Goal: Find specific page/section: Find specific page/section

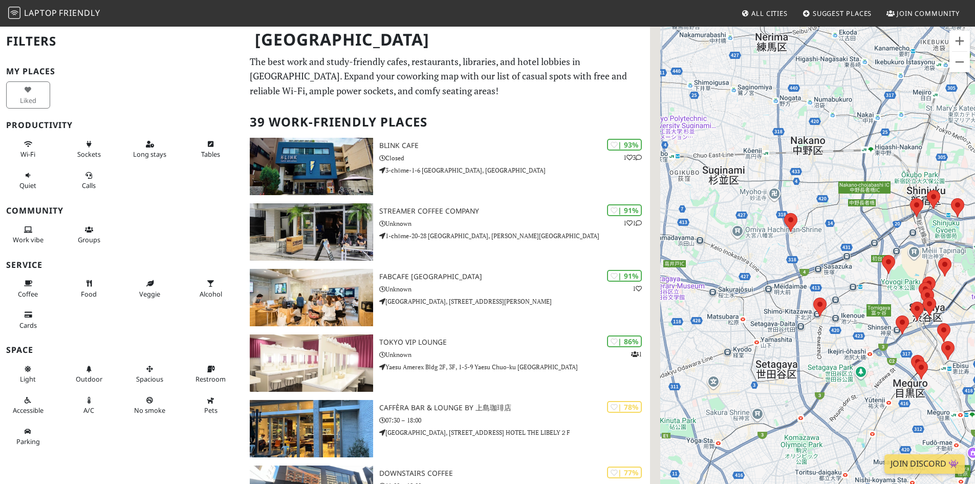
drag, startPoint x: 766, startPoint y: 282, endPoint x: 914, endPoint y: 244, distance: 152.1
click at [914, 244] on div at bounding box center [812, 268] width 325 height 484
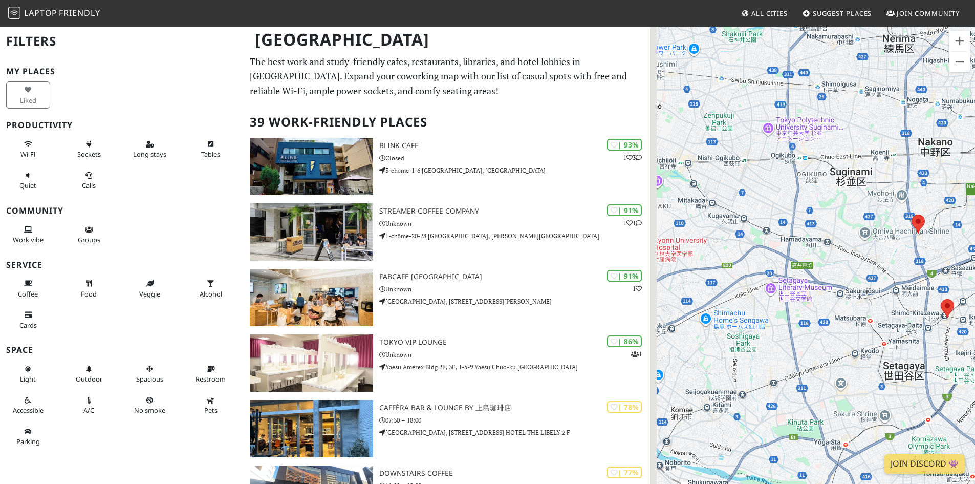
drag, startPoint x: 723, startPoint y: 258, endPoint x: 902, endPoint y: 253, distance: 179.2
click at [902, 253] on div at bounding box center [812, 268] width 325 height 484
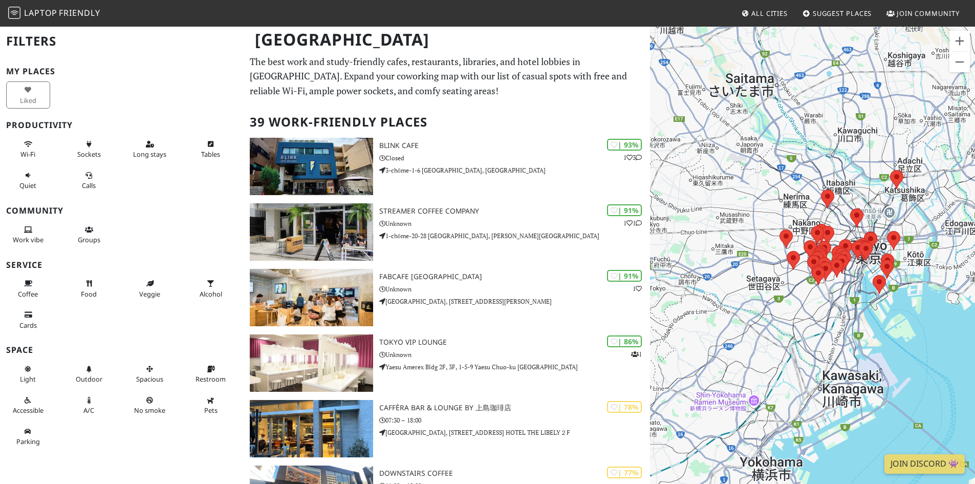
drag, startPoint x: 838, startPoint y: 239, endPoint x: 739, endPoint y: 234, distance: 99.4
click at [739, 234] on div at bounding box center [812, 268] width 325 height 484
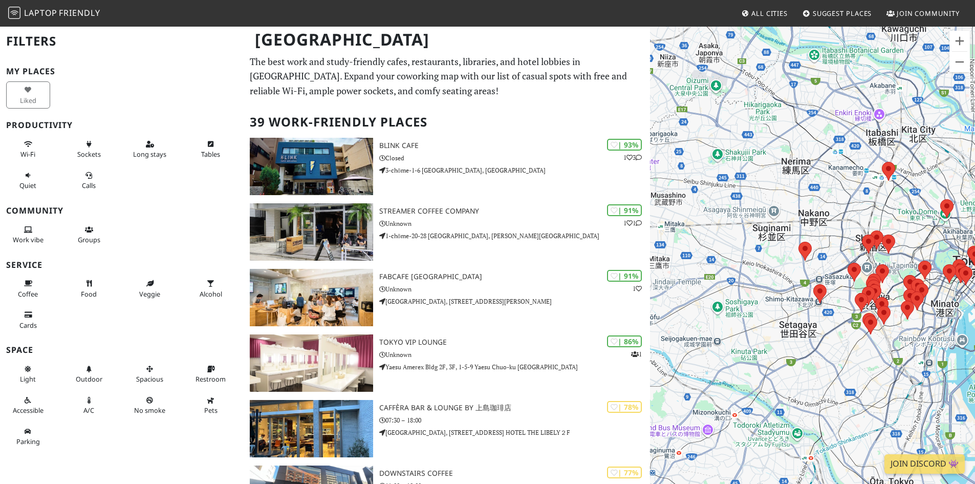
drag, startPoint x: 731, startPoint y: 240, endPoint x: 731, endPoint y: 254, distance: 13.3
click at [731, 254] on div at bounding box center [812, 268] width 325 height 484
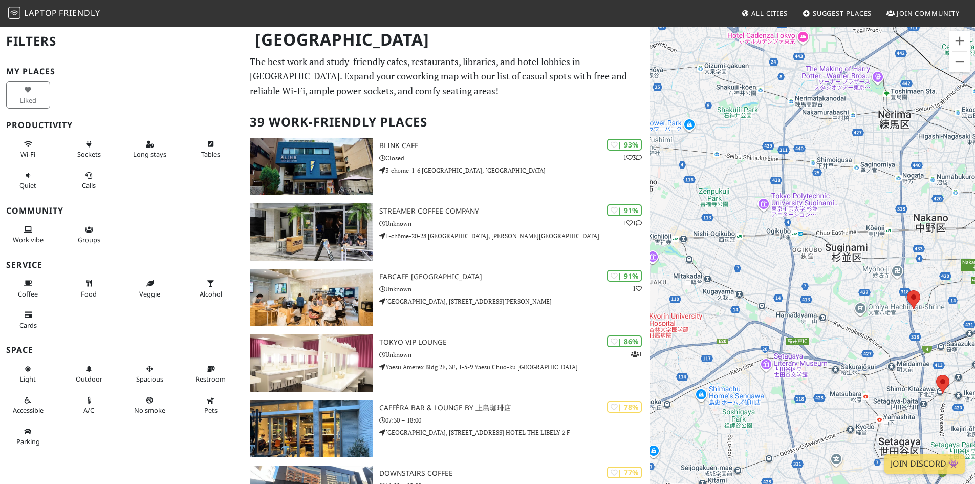
drag, startPoint x: 732, startPoint y: 251, endPoint x: 768, endPoint y: 271, distance: 41.9
click at [768, 271] on div at bounding box center [812, 268] width 325 height 484
click at [907, 290] on area at bounding box center [907, 290] width 0 height 0
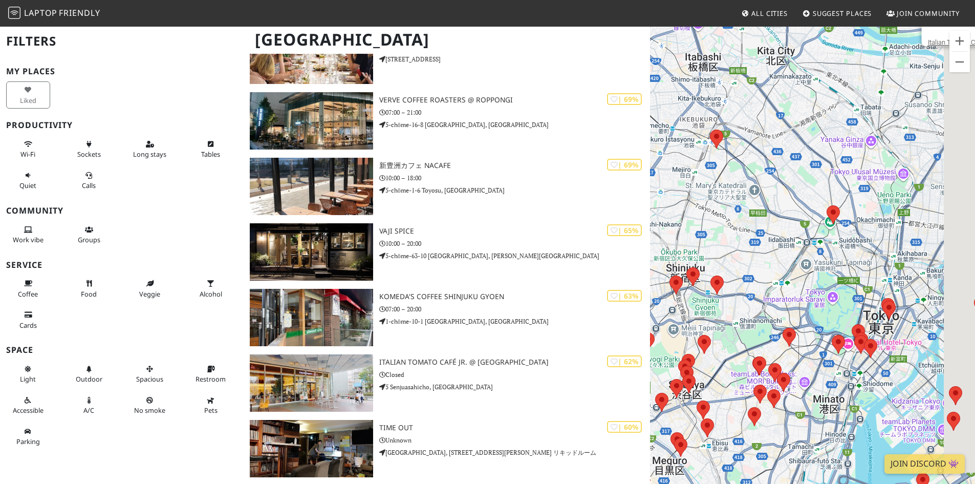
scroll to position [1177, 0]
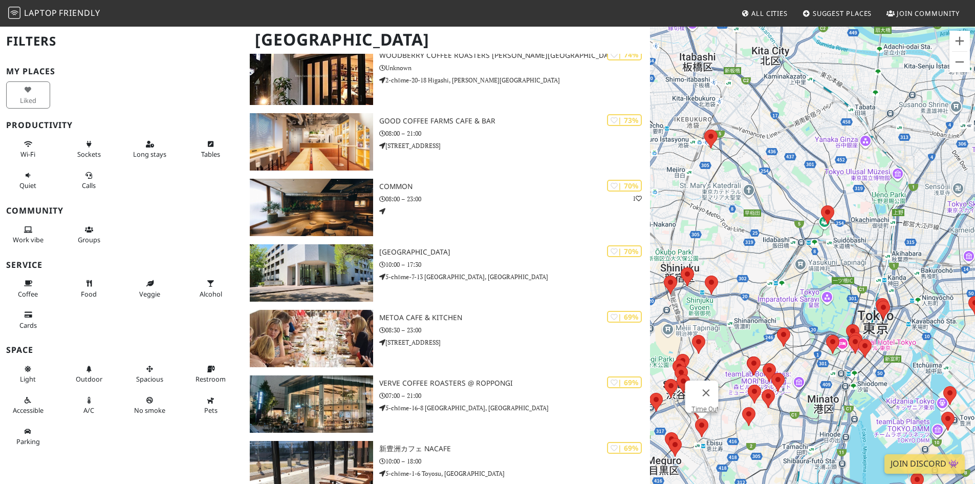
click at [788, 257] on div "Honan Cafe Time Out" at bounding box center [812, 268] width 325 height 484
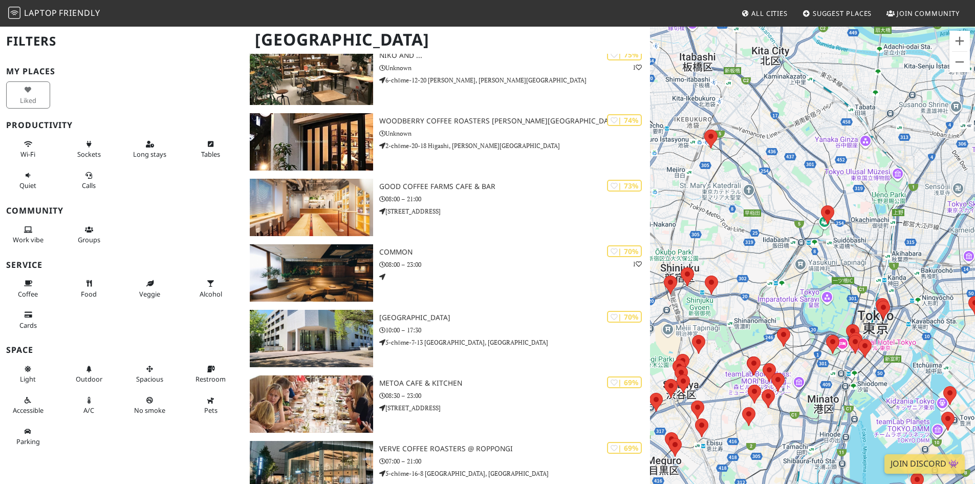
click at [844, 247] on div "Honan Cafe" at bounding box center [812, 268] width 325 height 484
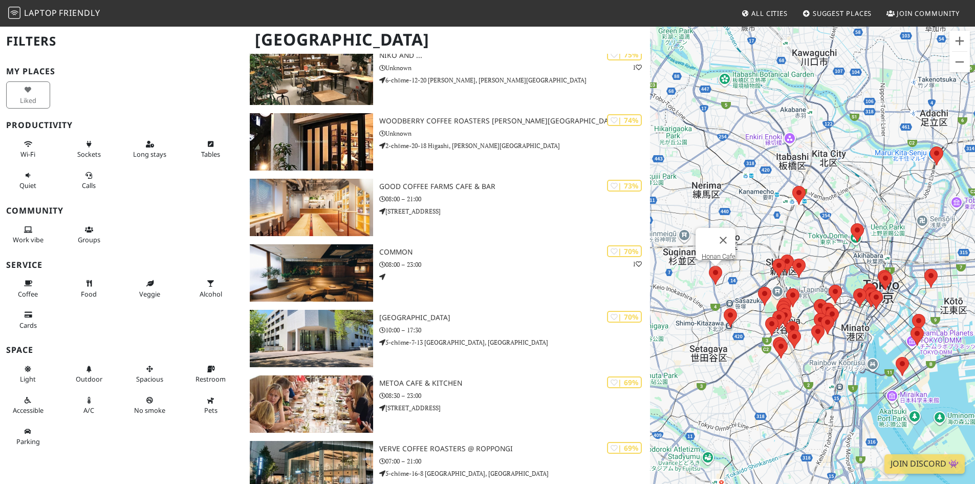
drag, startPoint x: 777, startPoint y: 268, endPoint x: 852, endPoint y: 262, distance: 75.4
click at [852, 262] on div "Honan Cafe" at bounding box center [812, 268] width 325 height 484
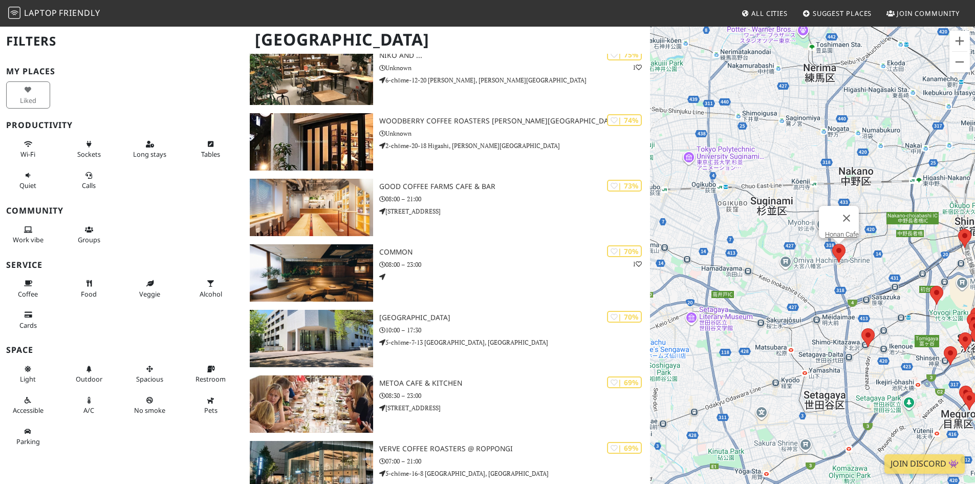
drag, startPoint x: 712, startPoint y: 284, endPoint x: 850, endPoint y: 265, distance: 139.5
click at [850, 265] on div "Honan Cafe" at bounding box center [812, 268] width 325 height 484
click at [842, 230] on link "Honan Cafe" at bounding box center [842, 234] width 34 height 8
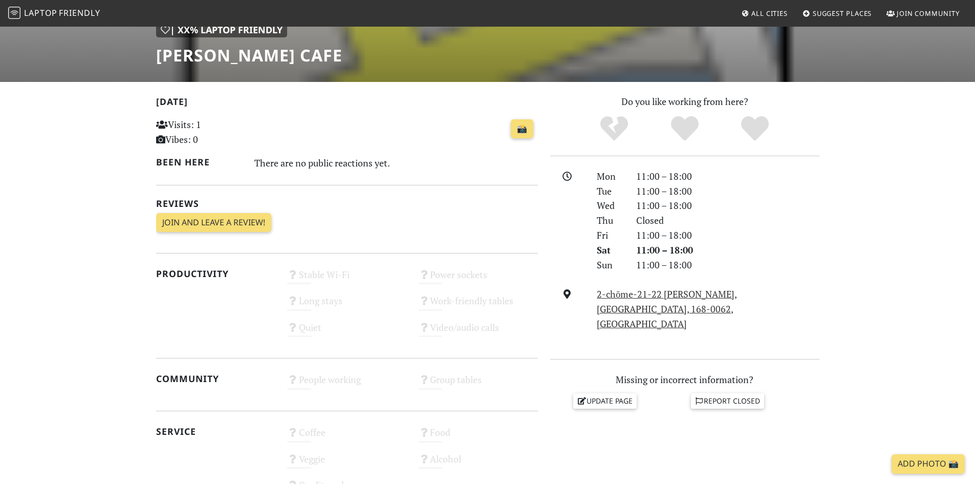
scroll to position [205, 0]
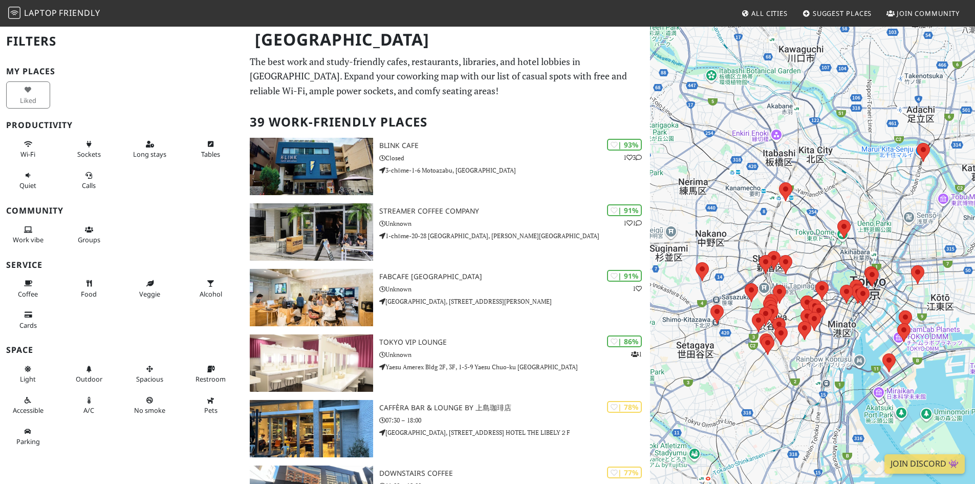
scroll to position [614, 0]
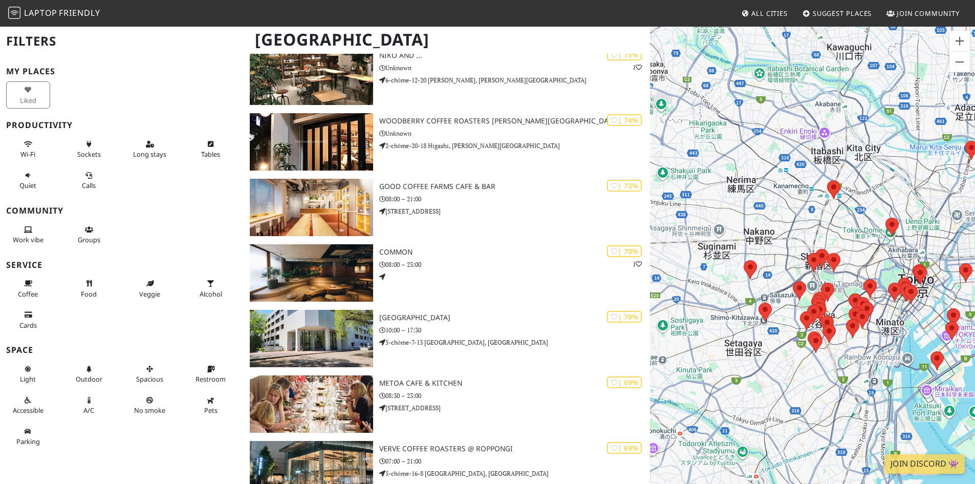
drag, startPoint x: 736, startPoint y: 281, endPoint x: 779, endPoint y: 285, distance: 42.6
click at [779, 279] on div at bounding box center [812, 268] width 325 height 484
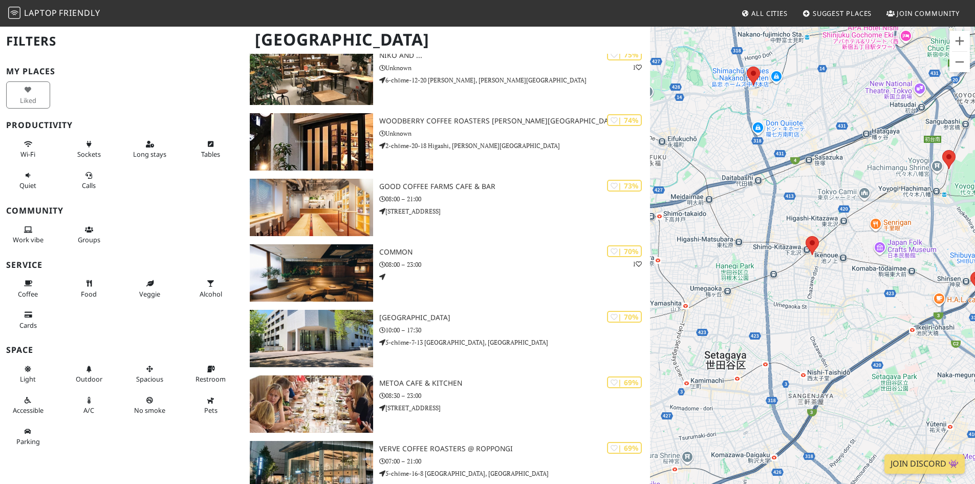
drag, startPoint x: 735, startPoint y: 279, endPoint x: 807, endPoint y: 293, distance: 73.5
click at [807, 293] on div at bounding box center [812, 268] width 325 height 484
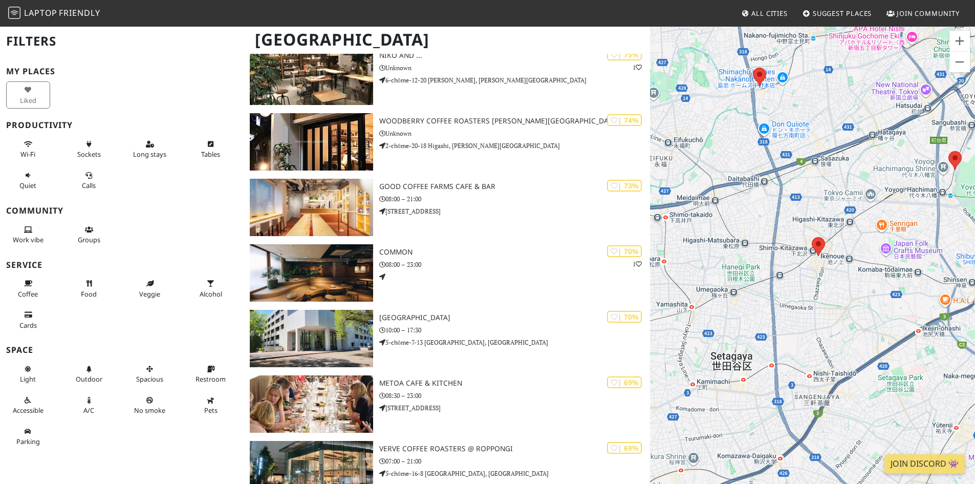
click at [808, 293] on div at bounding box center [812, 268] width 325 height 484
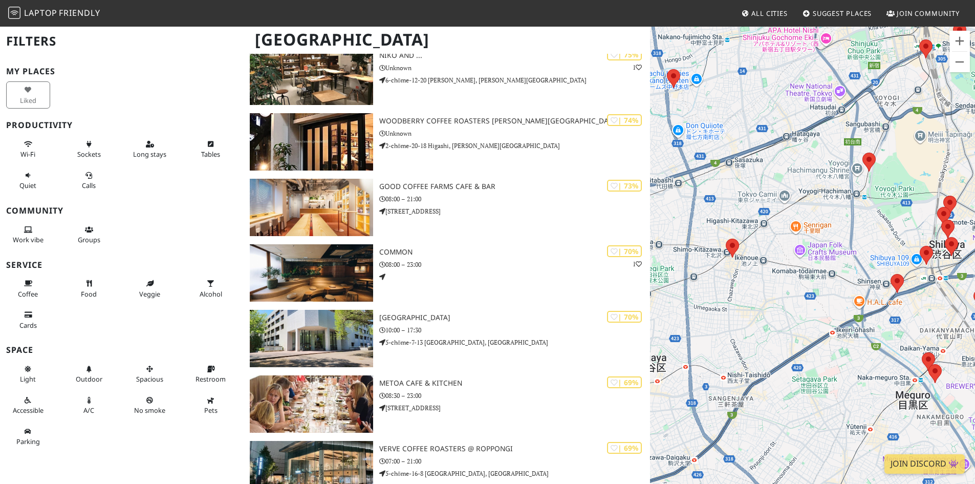
drag, startPoint x: 875, startPoint y: 279, endPoint x: 787, endPoint y: 248, distance: 93.9
click at [787, 248] on div at bounding box center [812, 268] width 325 height 484
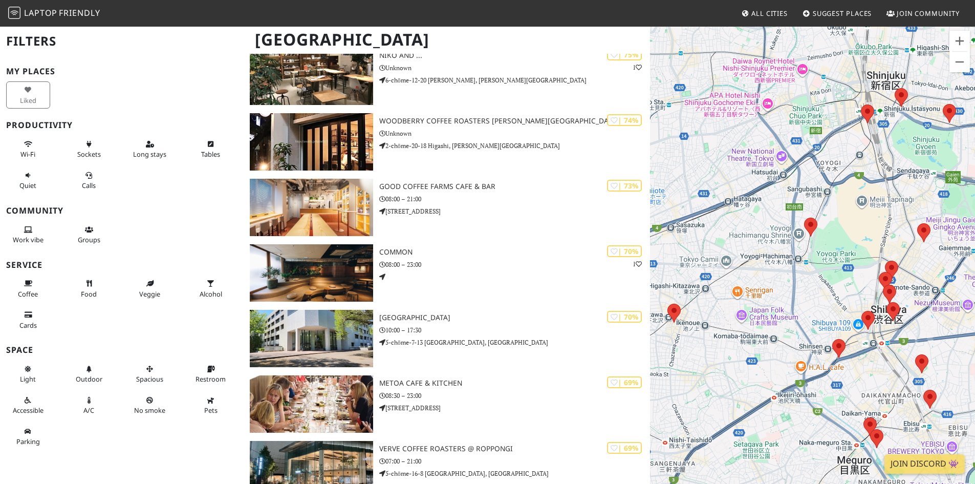
drag, startPoint x: 839, startPoint y: 132, endPoint x: 778, endPoint y: 201, distance: 91.7
click at [778, 201] on div at bounding box center [812, 268] width 325 height 484
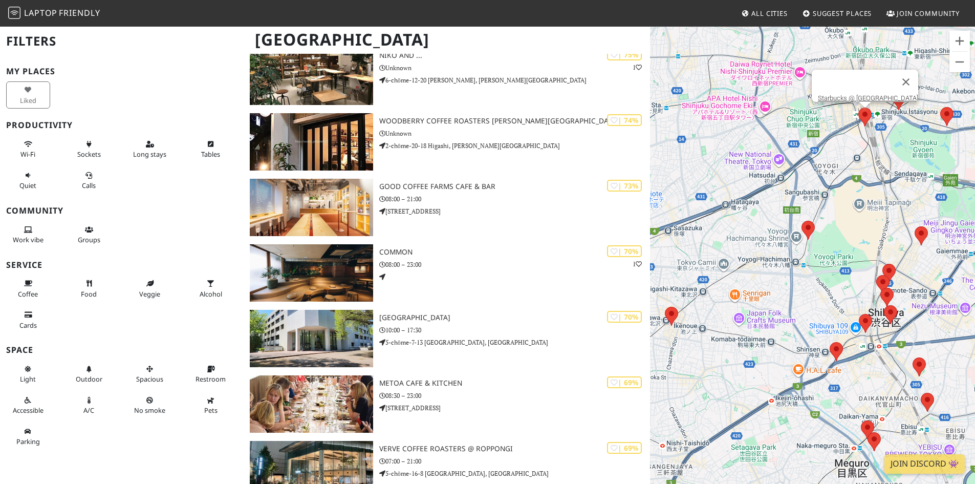
click at [858, 107] on area at bounding box center [858, 107] width 0 height 0
click at [857, 94] on link "Starbucks @ Shinjuku Southern Terrace" at bounding box center [868, 98] width 100 height 8
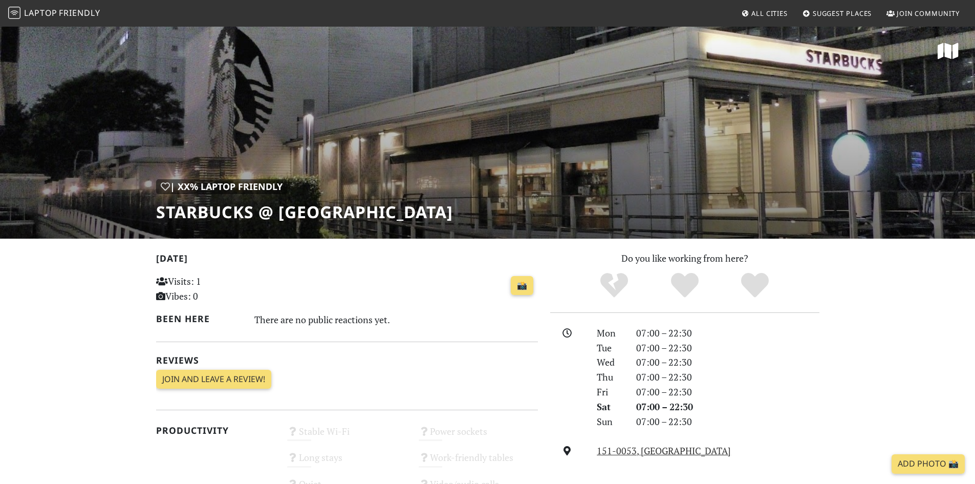
click at [393, 163] on div "| XX% Laptop Friendly Starbucks @ Shinjuku Southern Terrace" at bounding box center [487, 132] width 975 height 213
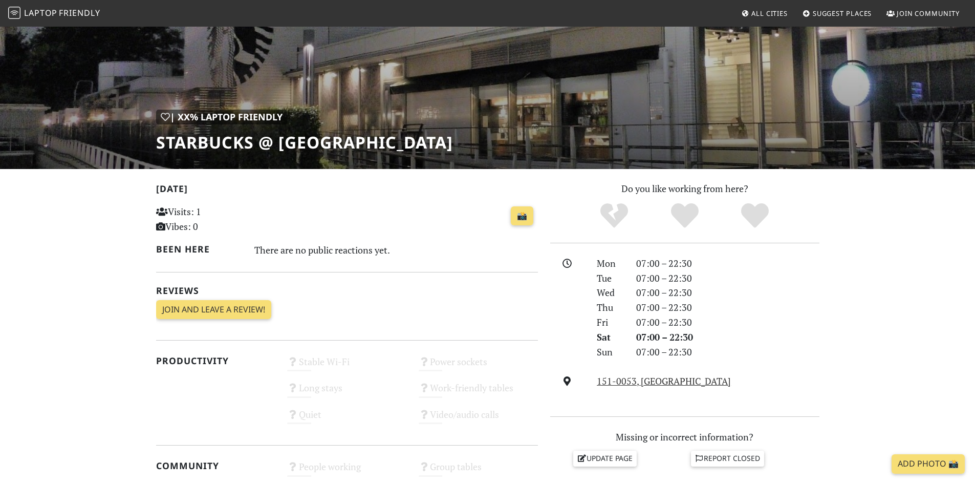
scroll to position [51, 0]
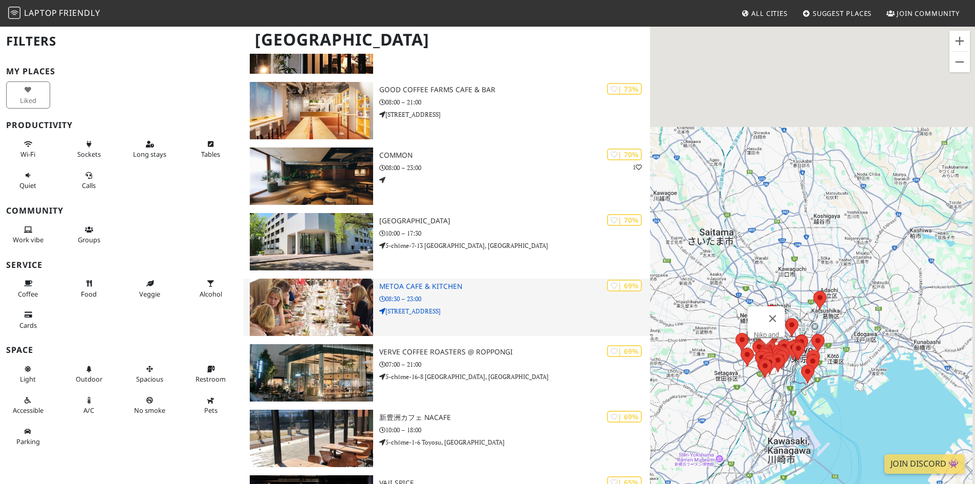
scroll to position [716, 0]
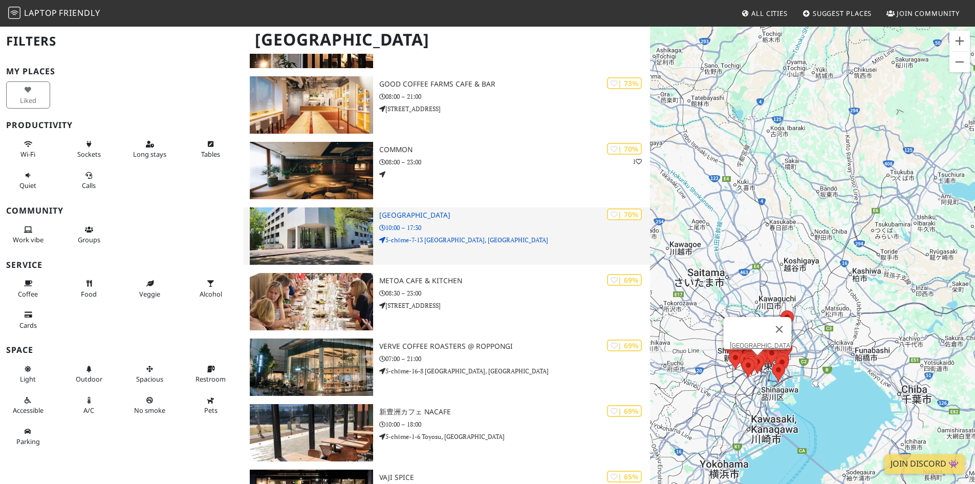
click at [453, 217] on h3 "[GEOGRAPHIC_DATA]" at bounding box center [514, 215] width 271 height 9
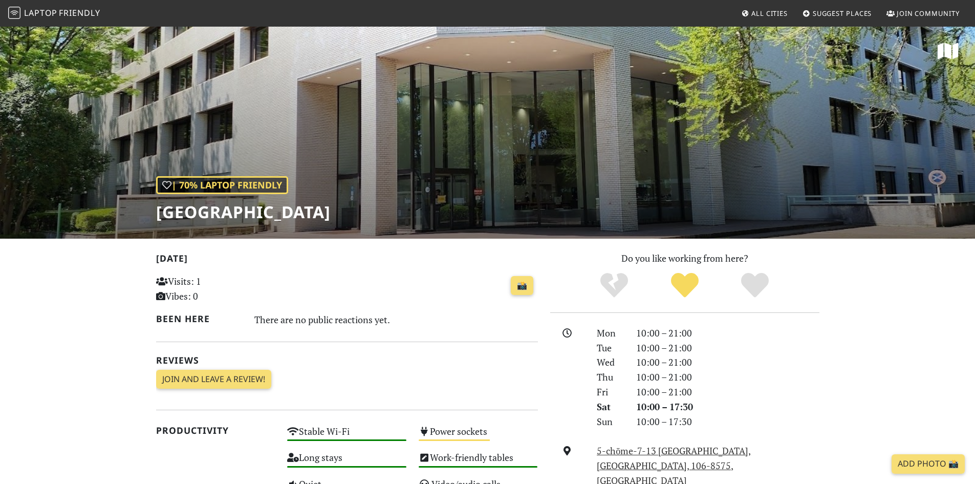
click at [331, 197] on div "| 70% Laptop Friendly [GEOGRAPHIC_DATA]" at bounding box center [243, 199] width 174 height 46
